Goal: Check status: Check status

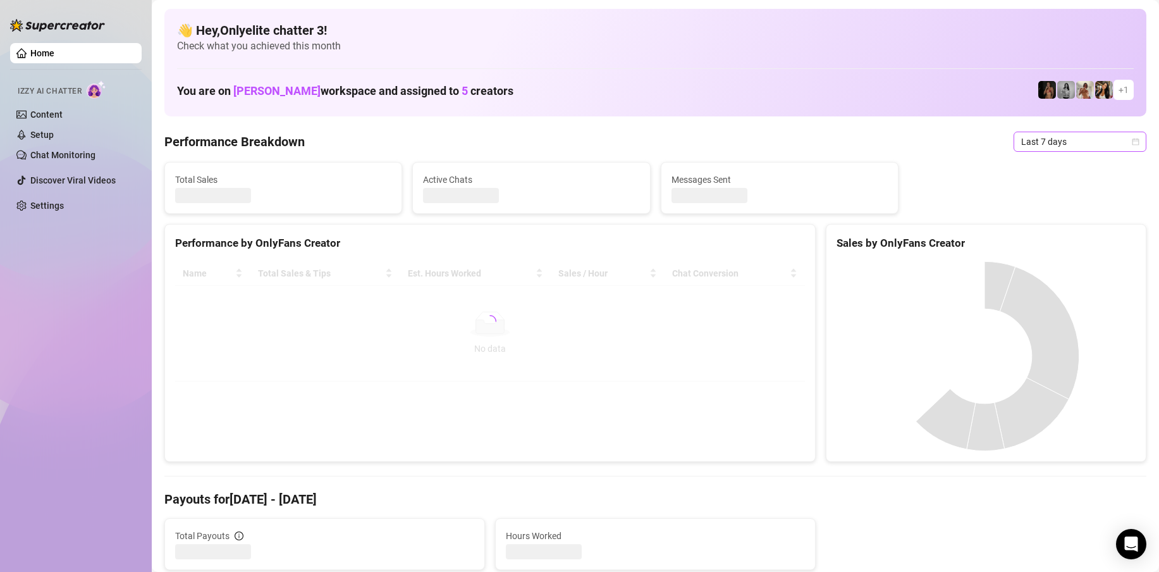
click at [1064, 137] on span "Last 7 days" at bounding box center [1080, 141] width 118 height 19
click at [1090, 242] on div "Custom date" at bounding box center [1071, 248] width 113 height 14
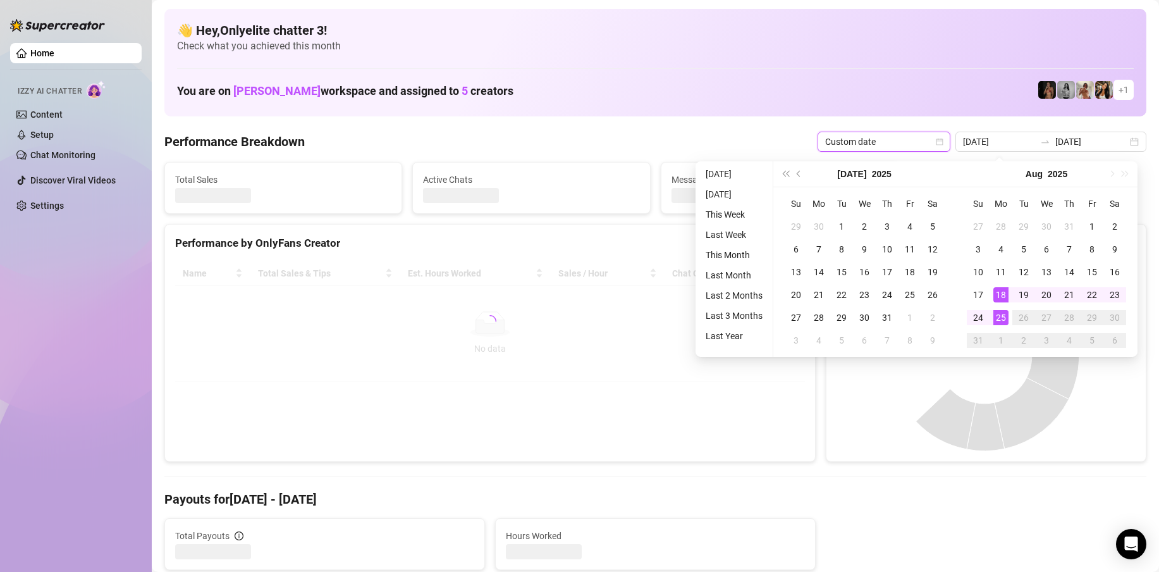
type input "[DATE]"
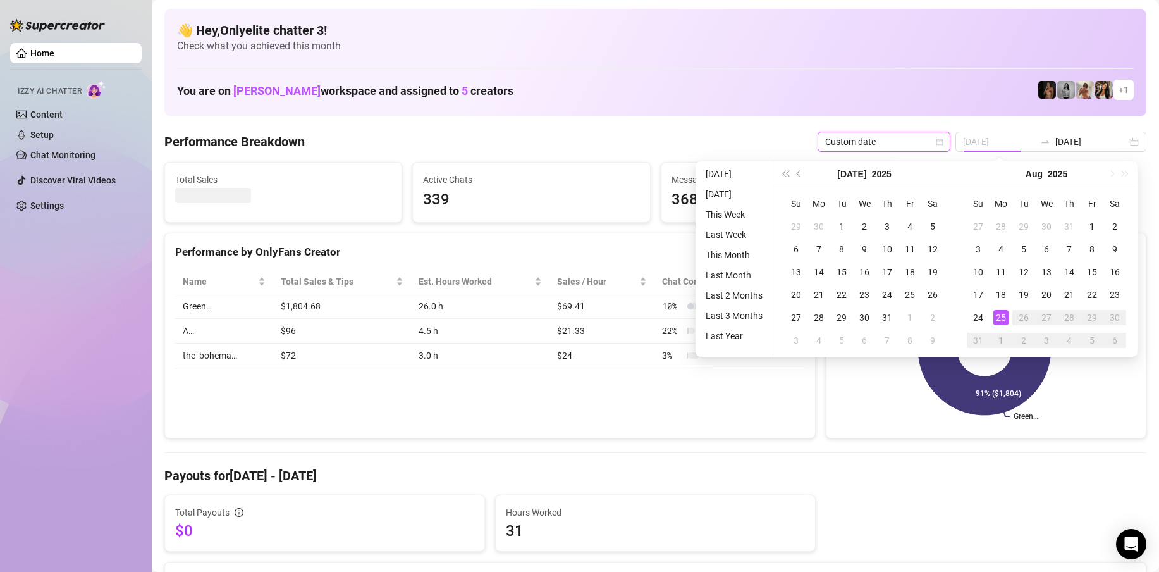
click at [1005, 316] on div "25" at bounding box center [1001, 317] width 15 height 15
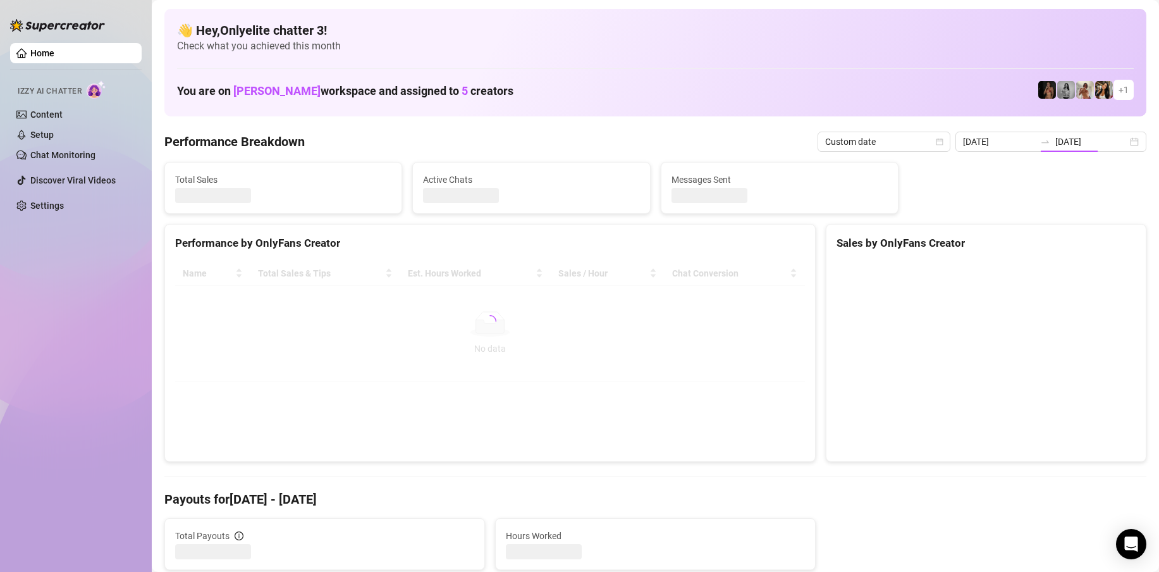
type input "[DATE]"
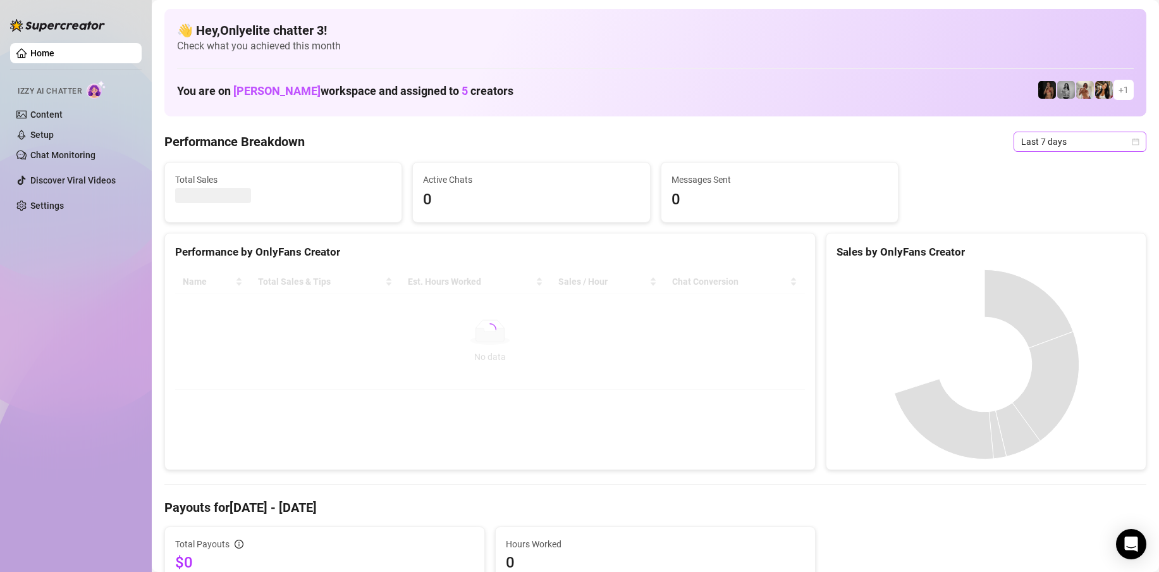
click at [1052, 138] on span "Last 7 days" at bounding box center [1080, 141] width 118 height 19
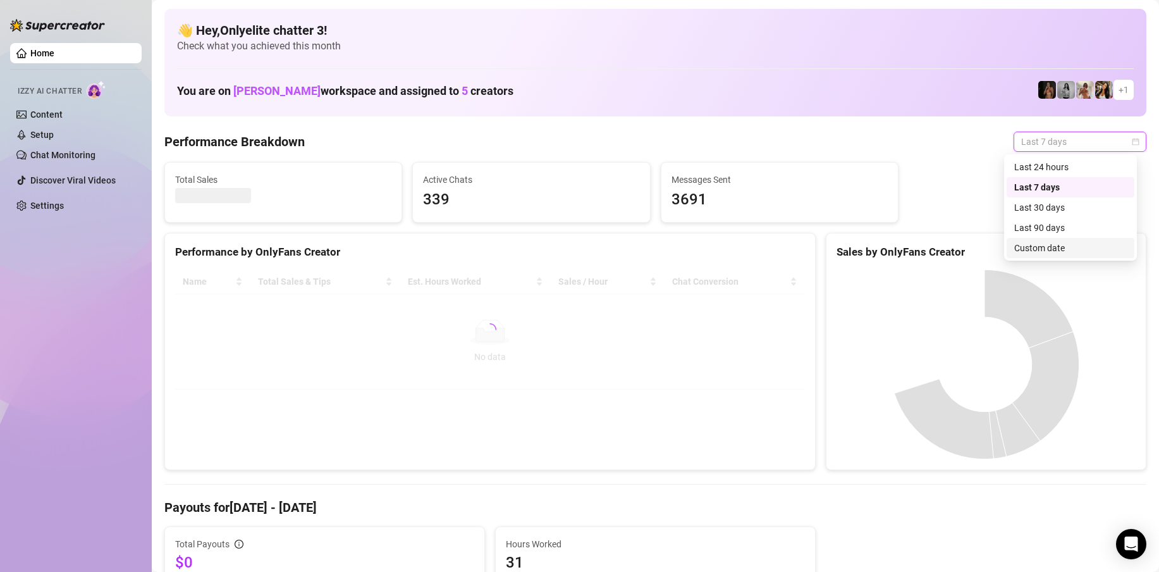
click at [1047, 250] on div "Custom date" at bounding box center [1071, 248] width 113 height 14
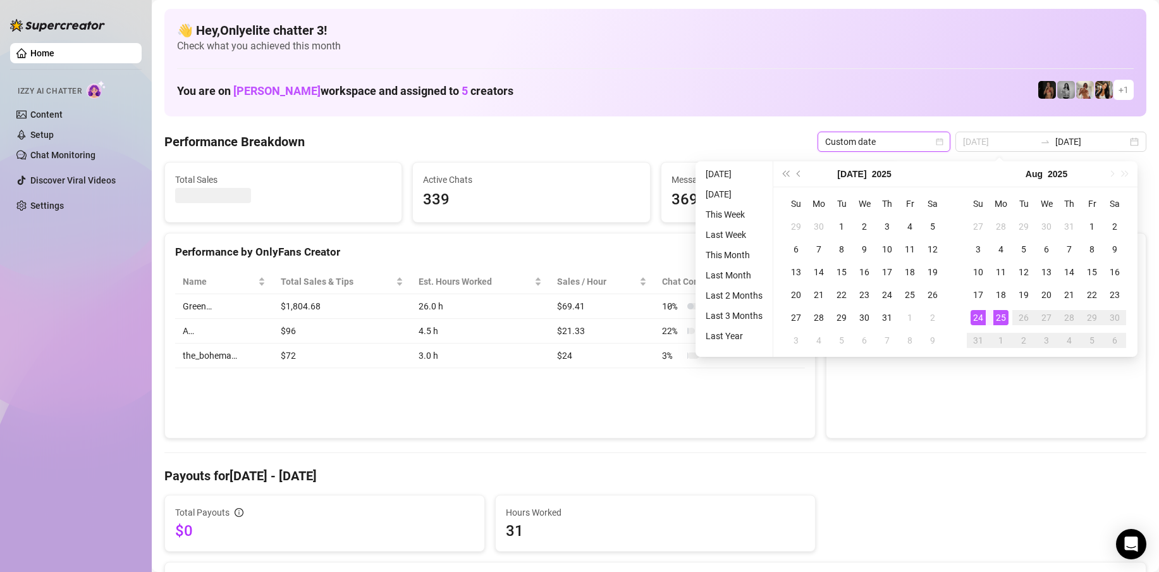
type input "[DATE]"
click at [1006, 316] on div "25" at bounding box center [1001, 317] width 15 height 15
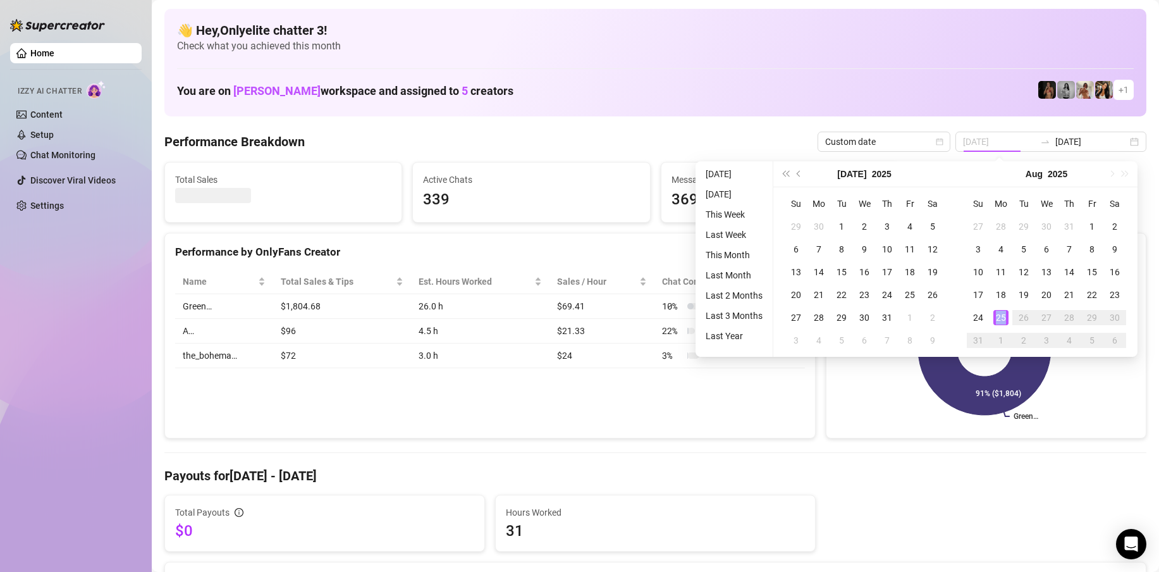
click at [1006, 316] on div "25" at bounding box center [1001, 317] width 15 height 15
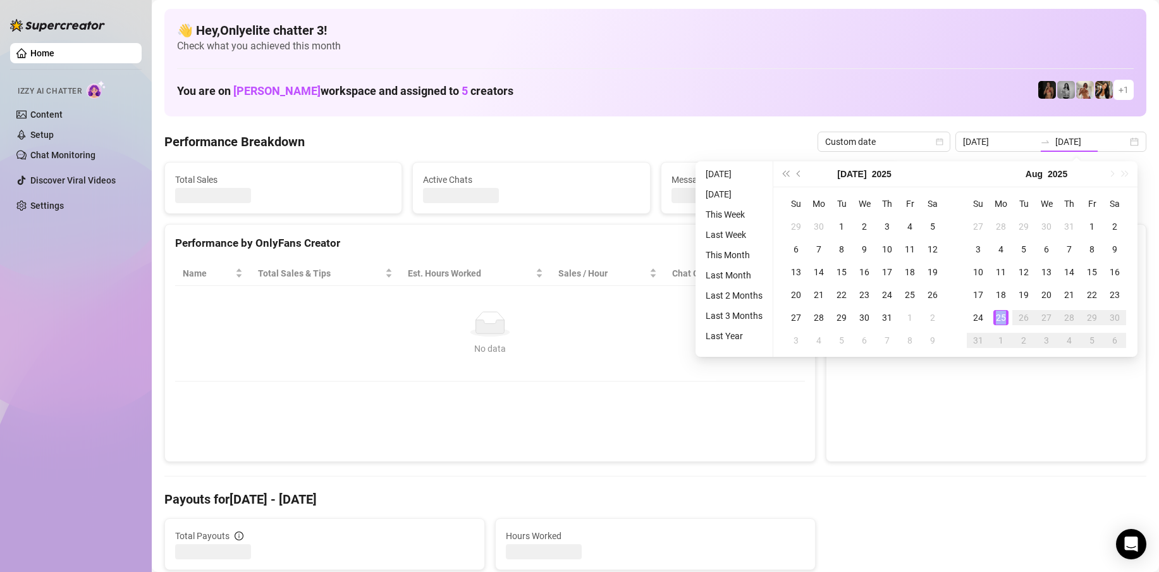
type input "[DATE]"
